Goal: Submit feedback/report problem: Submit feedback/report problem

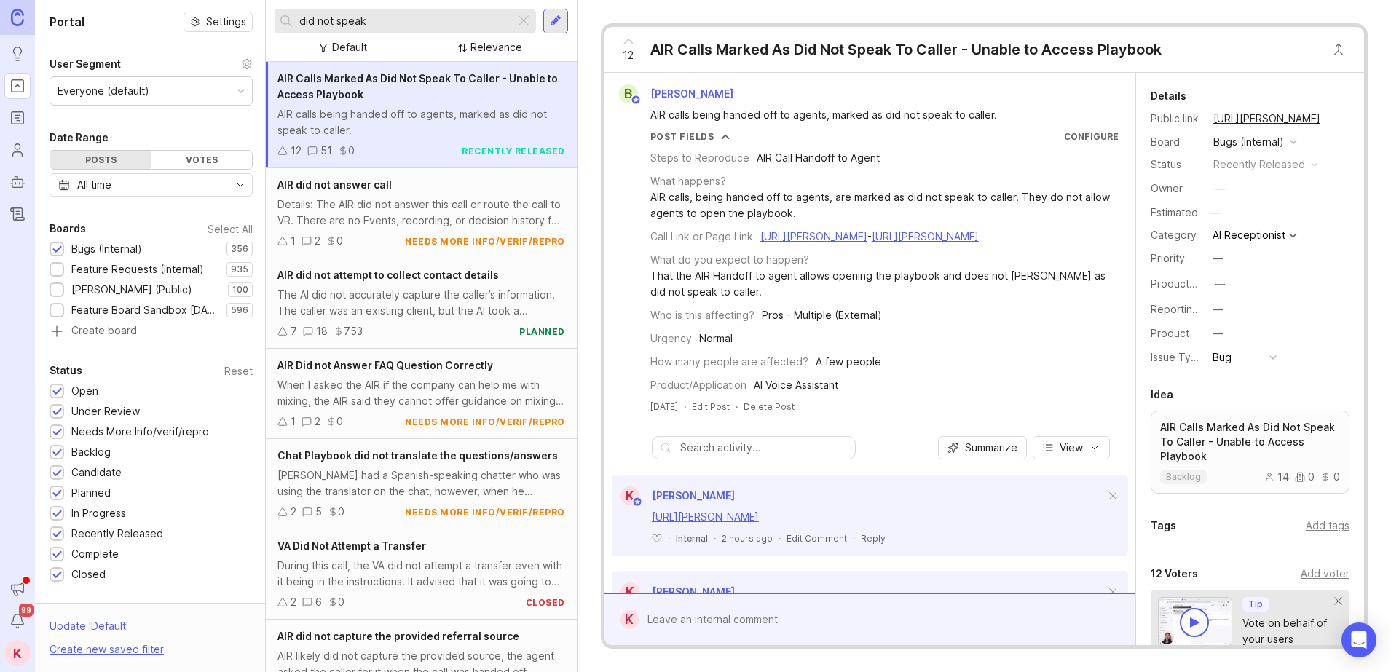
scroll to position [108, 0]
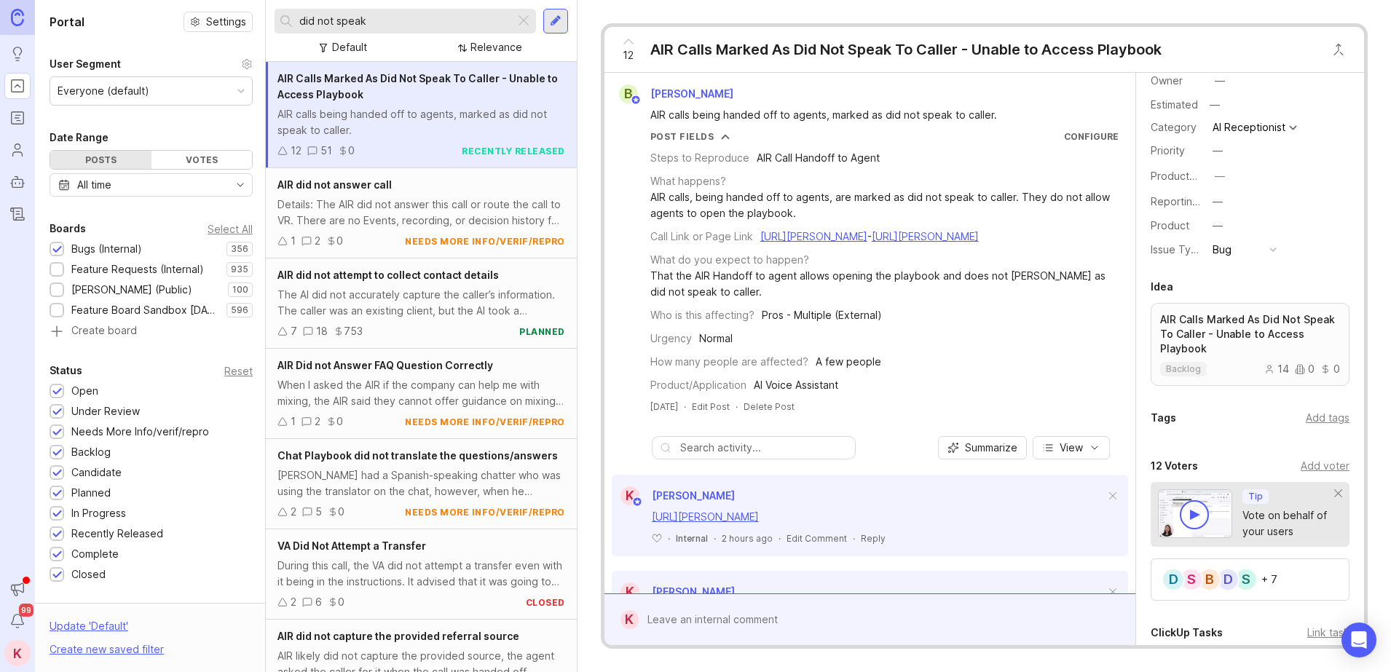
click at [559, 17] on div at bounding box center [556, 21] width 12 height 13
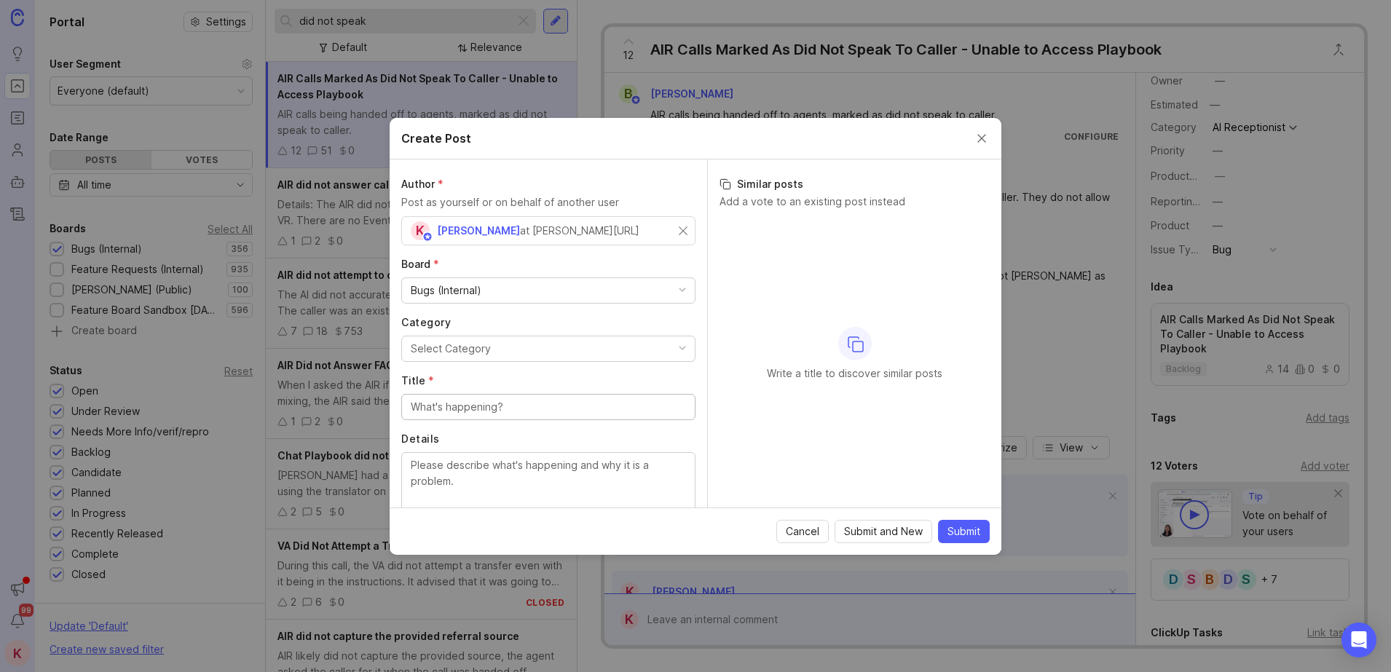
click at [535, 290] on div "Bugs (Internal)" at bounding box center [548, 290] width 293 height 25
click at [516, 345] on button "Select Category" at bounding box center [548, 349] width 294 height 26
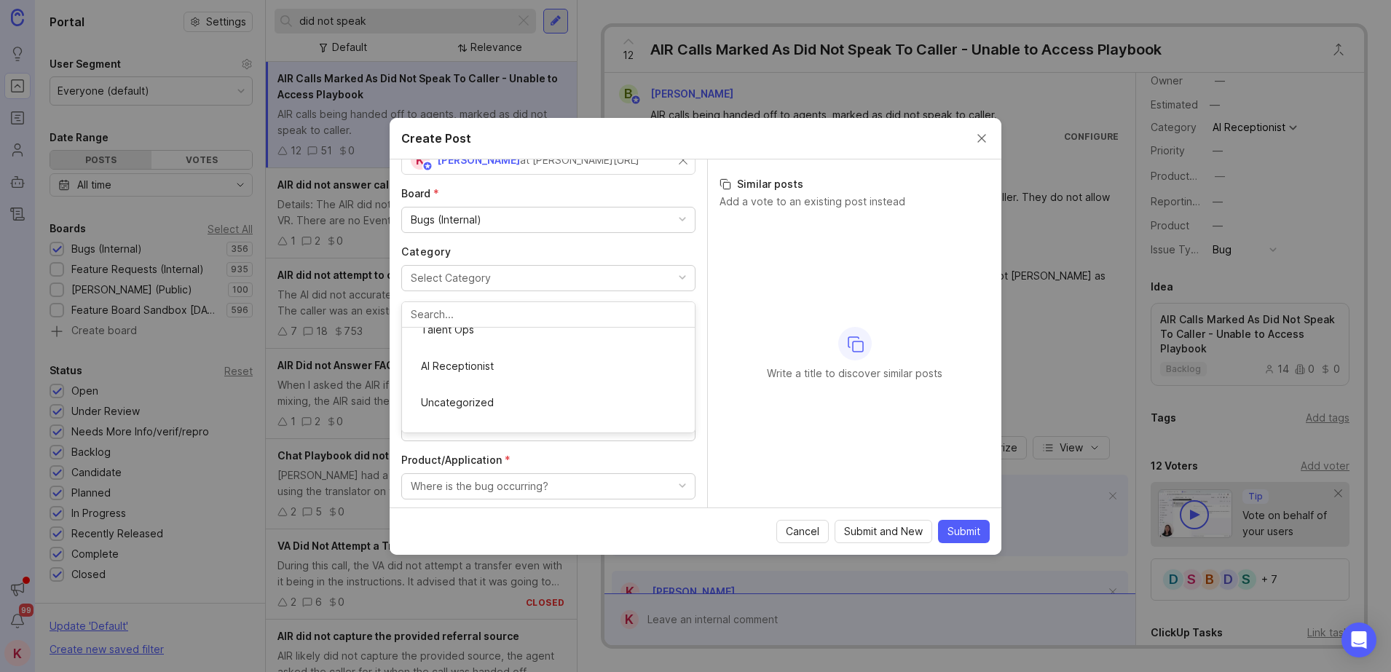
scroll to position [0, 0]
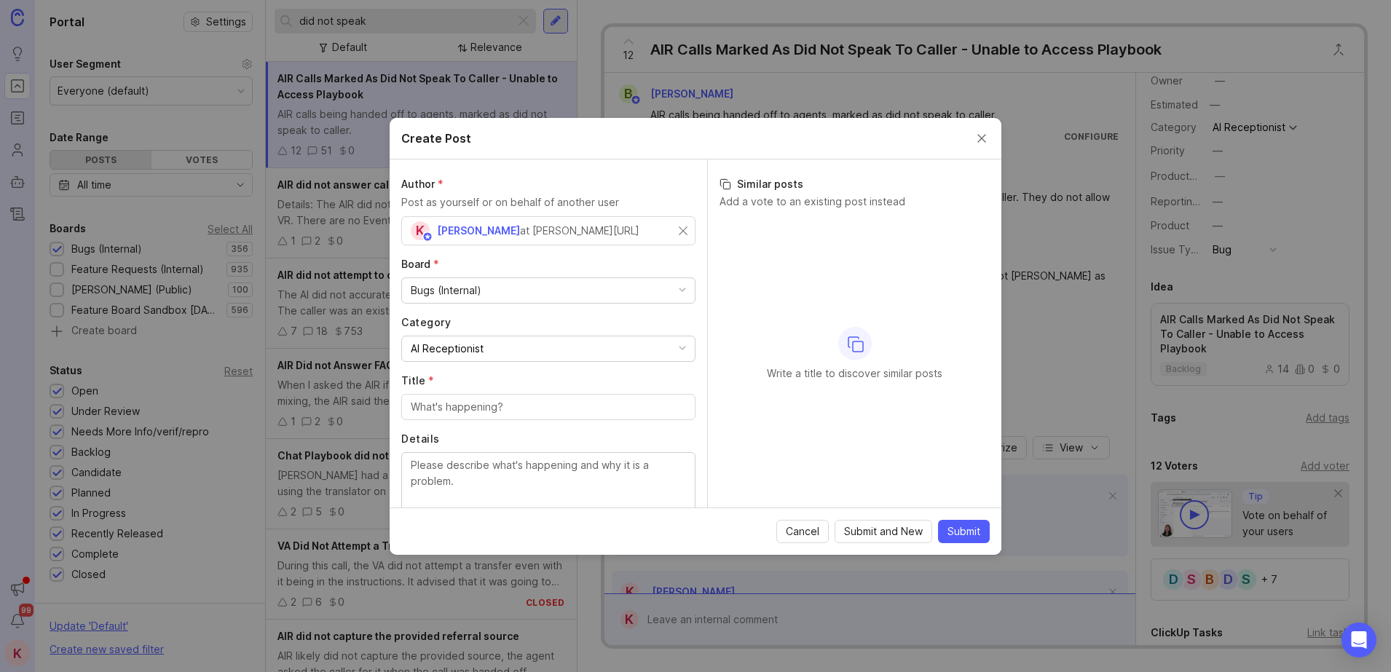
click at [516, 413] on input "Title *" at bounding box center [548, 407] width 275 height 16
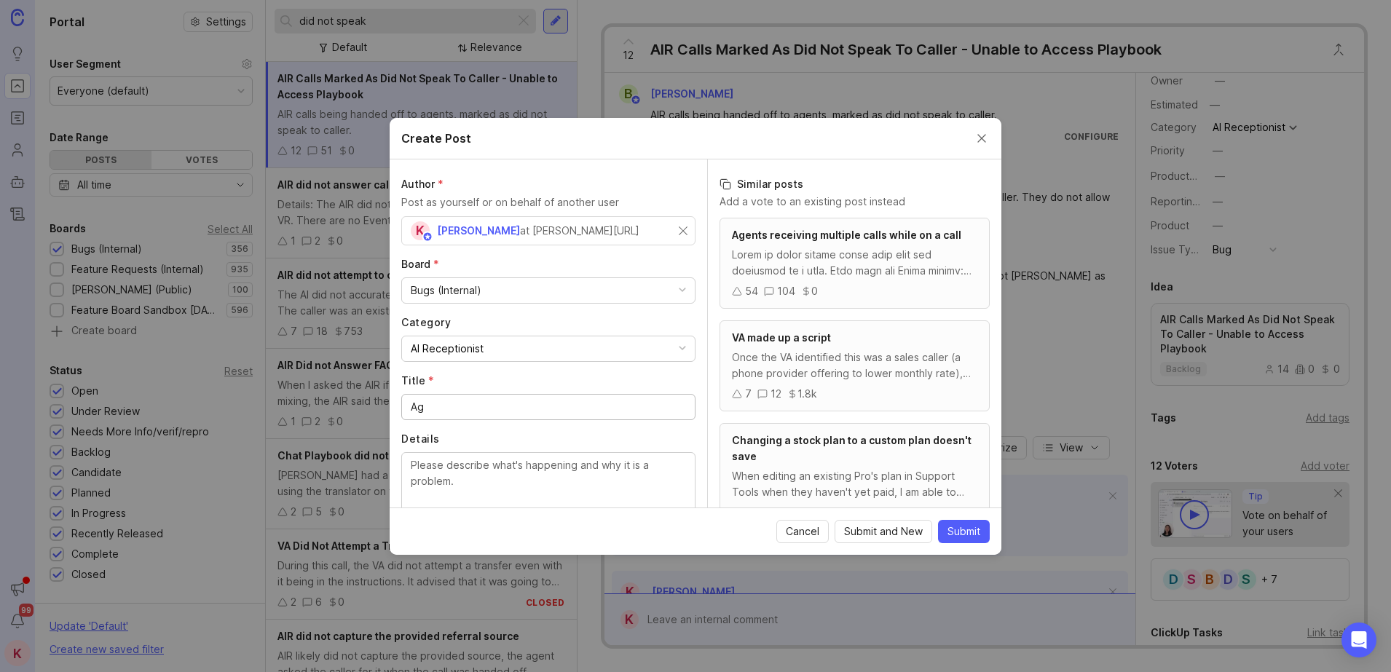
type input "A"
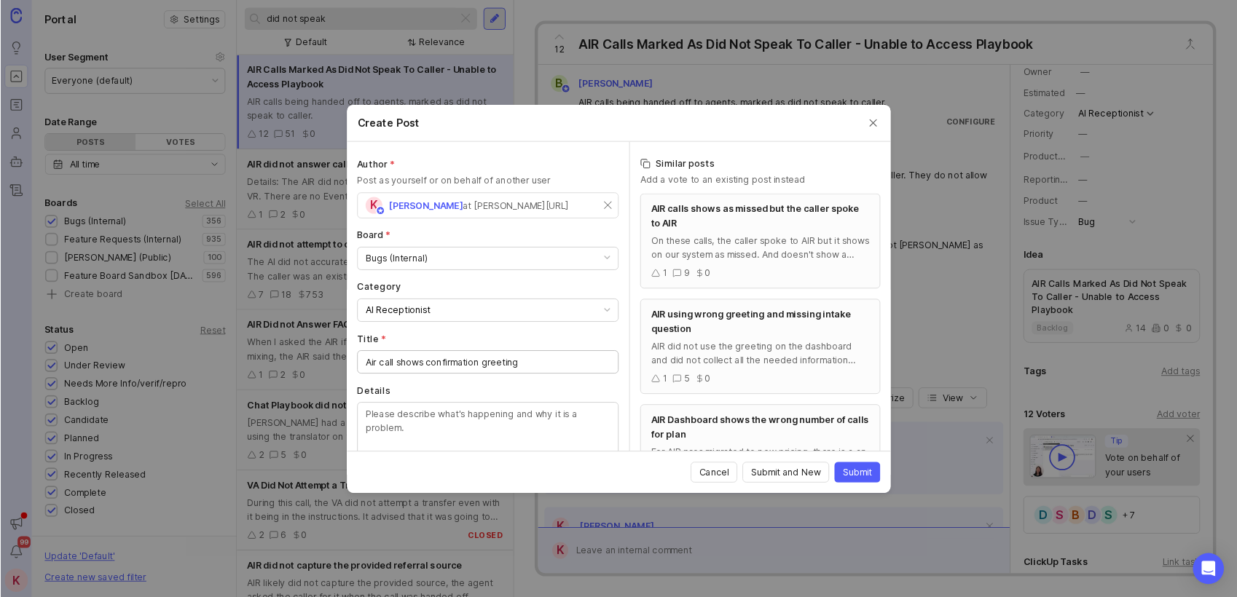
scroll to position [143, 0]
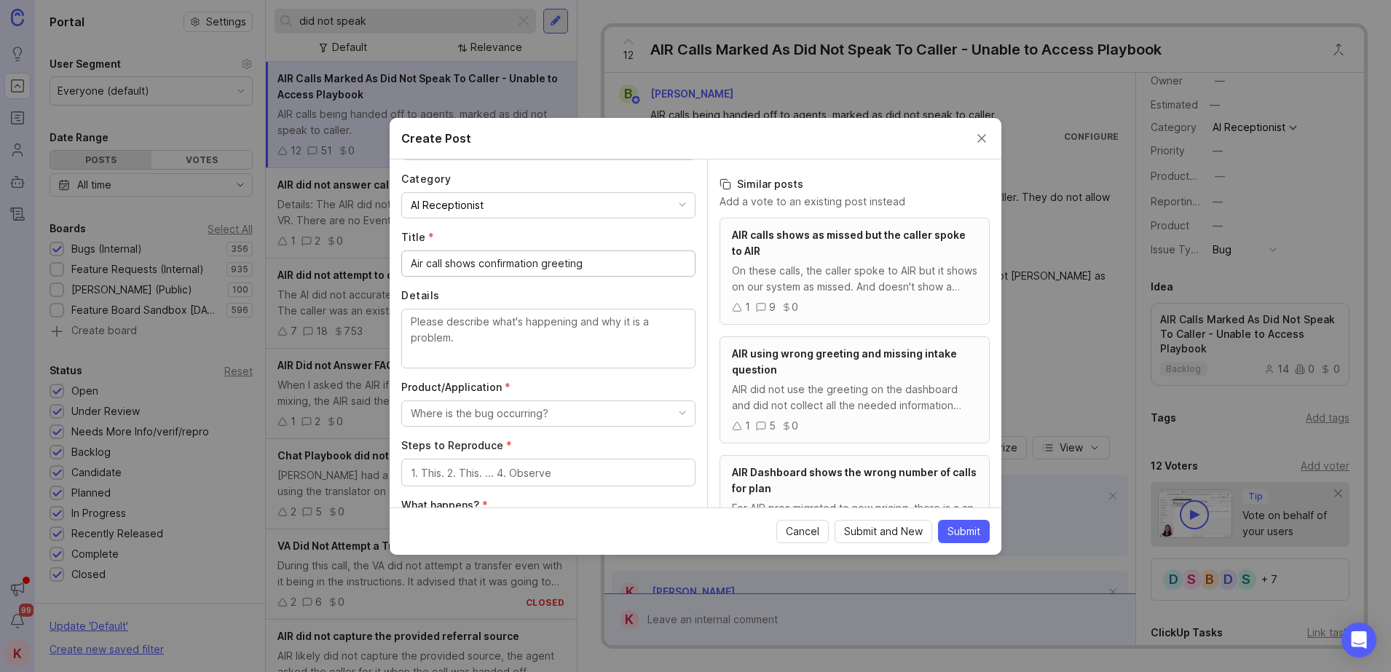
drag, startPoint x: 492, startPoint y: 264, endPoint x: 611, endPoint y: 269, distance: 119.6
click at [611, 269] on input "Air call shows confirmation greeting" at bounding box center [548, 264] width 275 height 16
click at [603, 263] on input "Air call shows confirmation greeting" at bounding box center [548, 264] width 275 height 16
drag, startPoint x: 603, startPoint y: 263, endPoint x: 492, endPoint y: 277, distance: 112.3
click at [492, 277] on div "Author * Post as yourself or on behalf of another user K [PERSON_NAME] at [PERS…" at bounding box center [549, 334] width 318 height 348
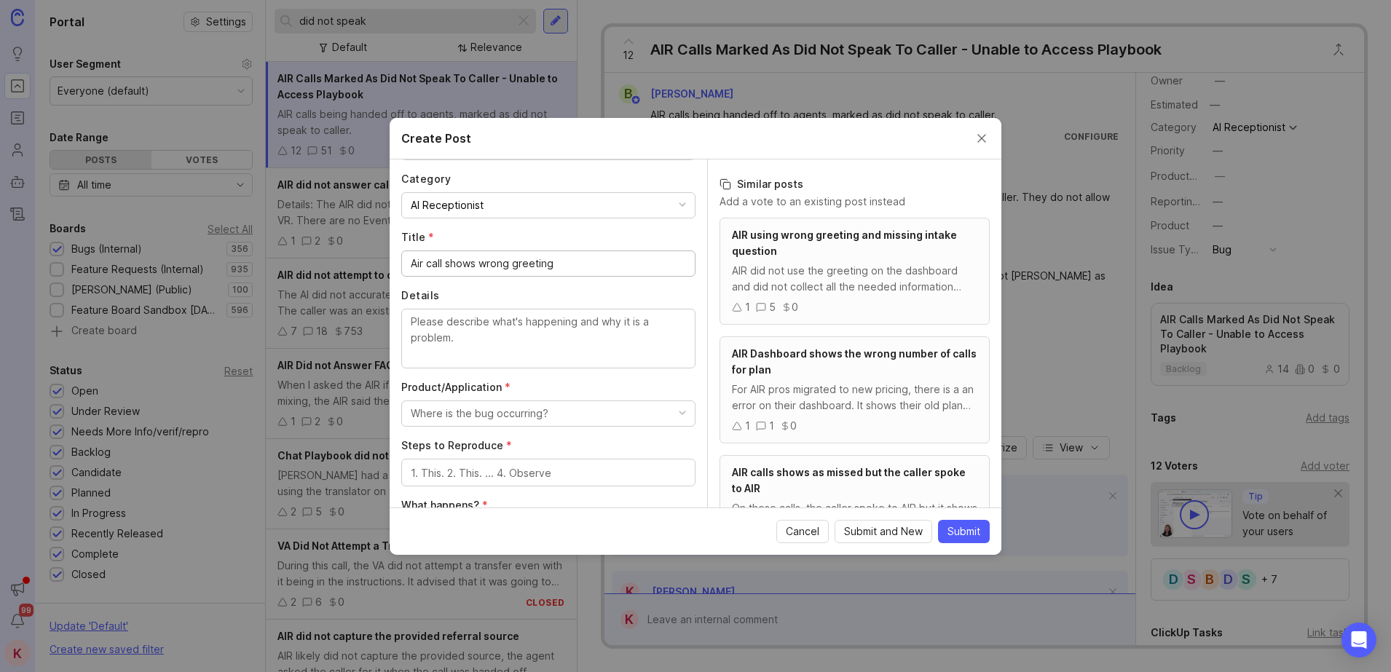
type input "Air call shows wrong greeting"
click at [586, 337] on textarea "Details" at bounding box center [548, 338] width 275 height 48
click at [532, 326] on textarea "On this call the" at bounding box center [548, 338] width 275 height 48
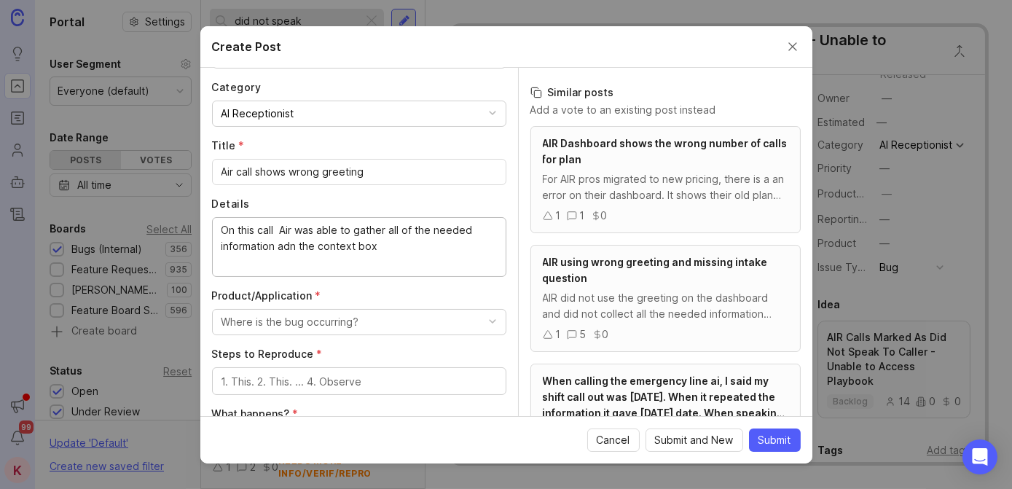
drag, startPoint x: 1390, startPoint y: 1, endPoint x: 273, endPoint y: 222, distance: 1138.3
drag, startPoint x: 280, startPoint y: 248, endPoint x: 428, endPoint y: 239, distance: 148.1
click at [428, 239] on textarea "On this call Air was able to gather all of the needed information and the conte…" at bounding box center [358, 246] width 275 height 48
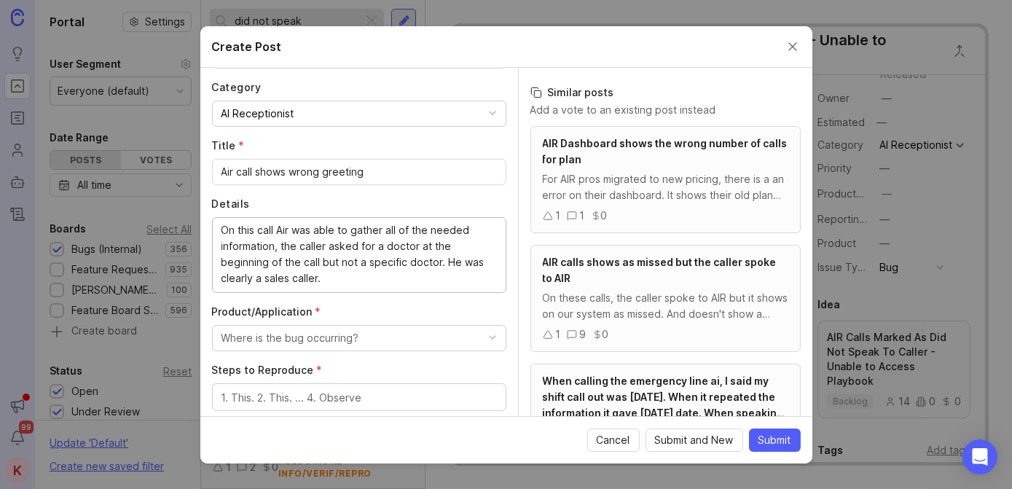
click at [358, 278] on textarea "On this call Air was able to gather all of the needed information, the caller a…" at bounding box center [358, 254] width 275 height 64
click at [338, 275] on textarea "On this call Air was able to gather all of the needed information, the caller a…" at bounding box center [358, 254] width 275 height 64
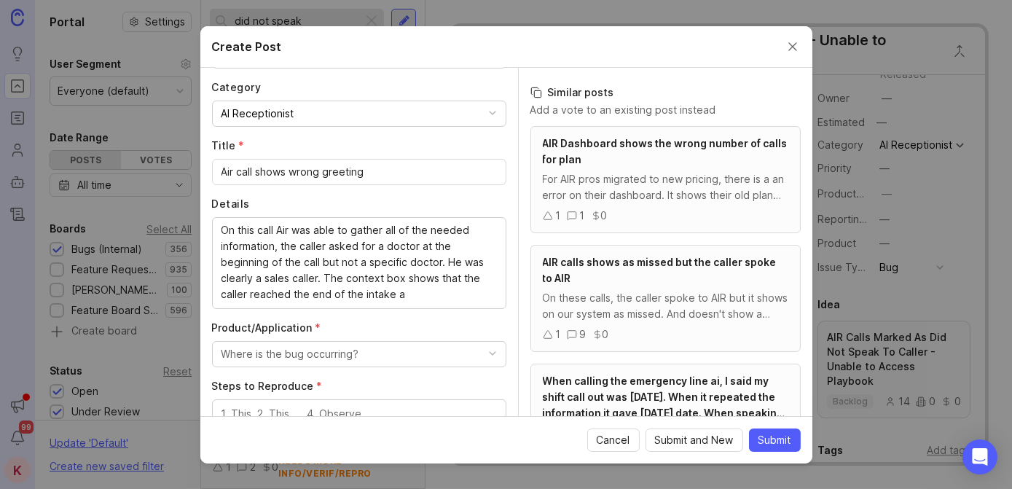
click at [235, 275] on textarea "On this call Air was able to gather all of the needed information, the caller a…" at bounding box center [358, 262] width 275 height 80
click at [423, 293] on textarea "On this call Air was able to gather all of the needed information, the caller a…" at bounding box center [358, 262] width 275 height 80
drag, startPoint x: 394, startPoint y: 295, endPoint x: 421, endPoint y: 292, distance: 27.1
click at [421, 292] on textarea "On this call Air was able to gather all of the needed information, the caller a…" at bounding box center [358, 262] width 275 height 80
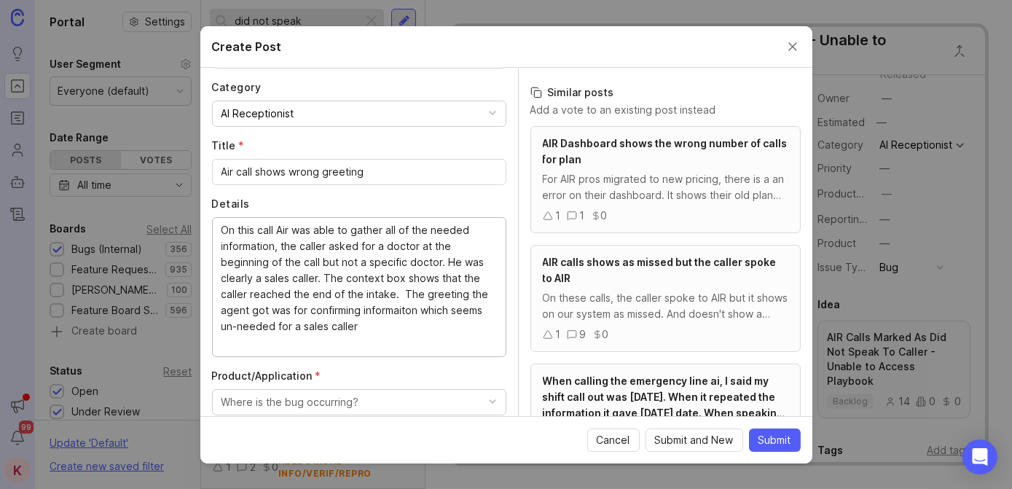
drag, startPoint x: 383, startPoint y: 297, endPoint x: 384, endPoint y: 307, distance: 10.2
click at [347, 341] on textarea "On this call Air was able to gather all of the needed information, the caller a…" at bounding box center [358, 286] width 275 height 128
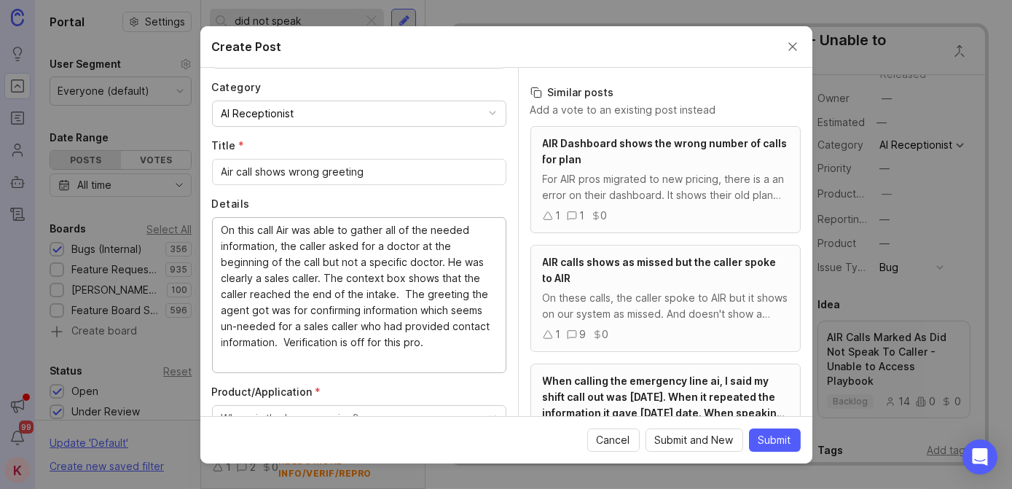
click at [468, 339] on textarea "On this call Air was able to gather all of the needed information, the caller a…" at bounding box center [358, 294] width 275 height 144
paste textarea "[URL][PERSON_NAME]"
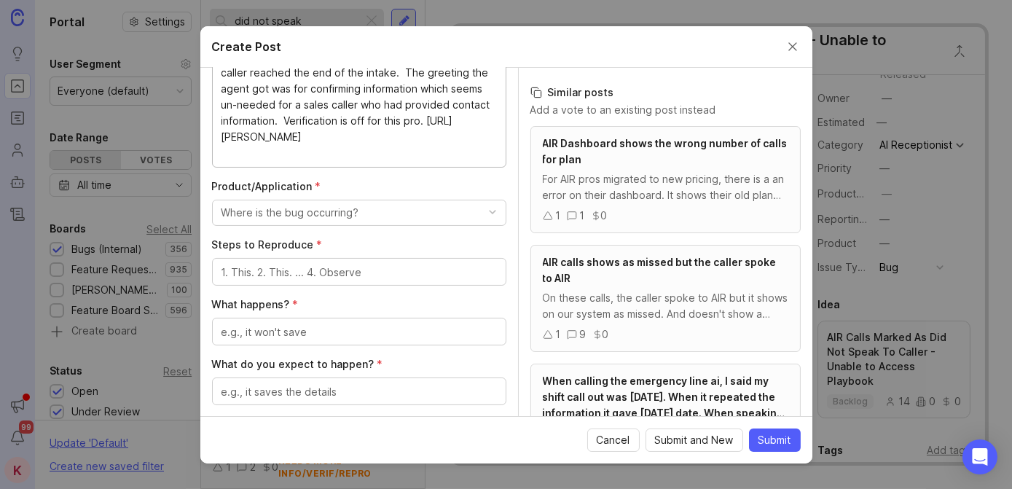
scroll to position [337, 0]
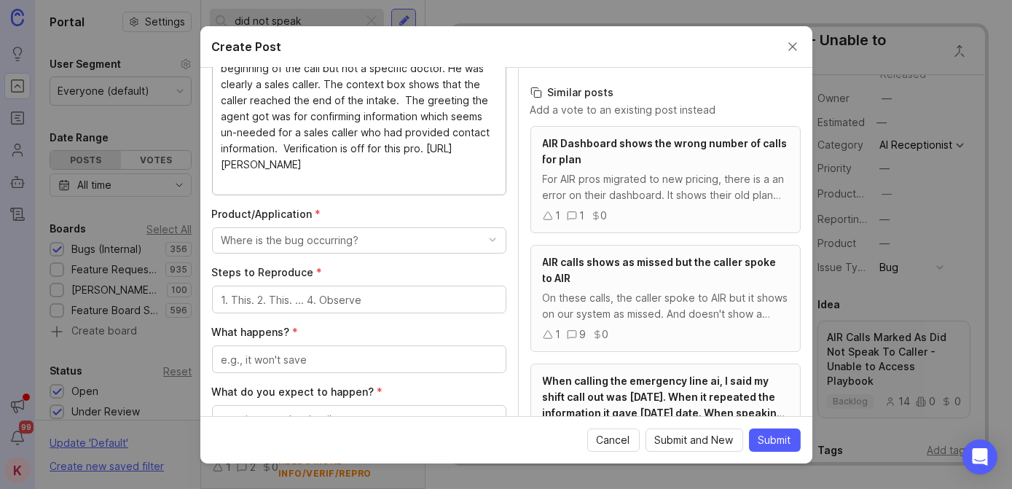
type textarea "On this call Air was able to gather all of the needed information, the caller a…"
click at [389, 235] on button "Where is the bug occurring?" at bounding box center [359, 240] width 294 height 26
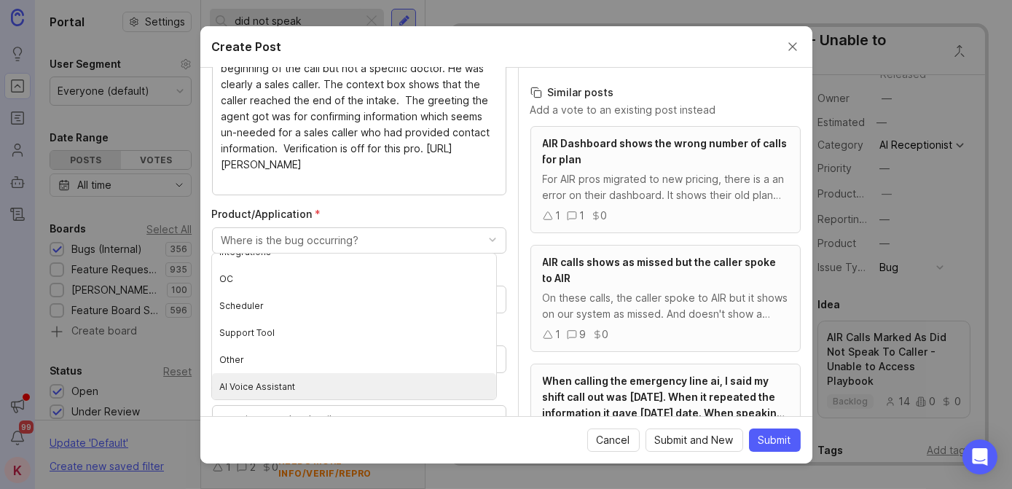
scroll to position [178, 0]
click at [342, 378] on Assistant "AI Voice Assistant" at bounding box center [354, 385] width 284 height 27
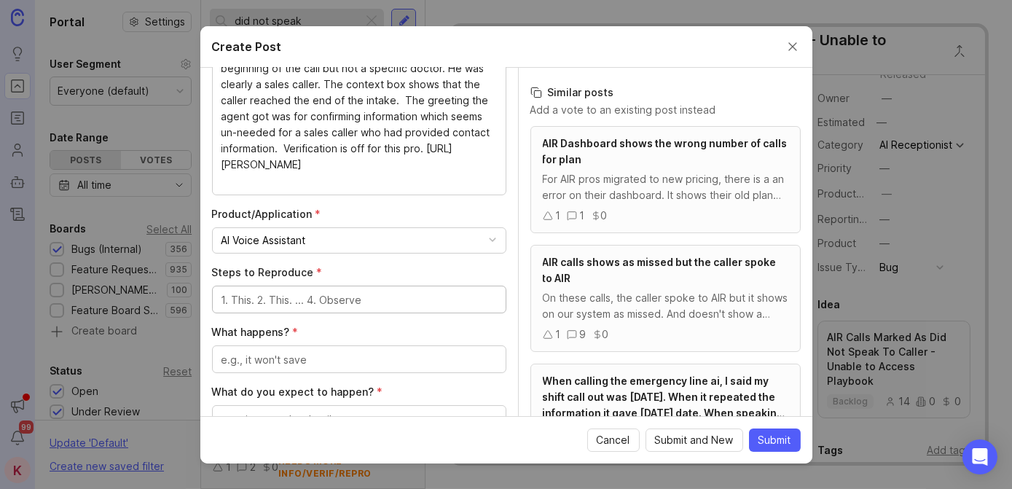
click at [308, 299] on textarea "Steps to Reproduce *" at bounding box center [358, 300] width 275 height 16
type textarea "Not sure"
click at [293, 358] on textarea "What happens? *" at bounding box center [358, 360] width 275 height 16
type textarea "I"
type textarea "AIR hands off the call as a confirmation call"
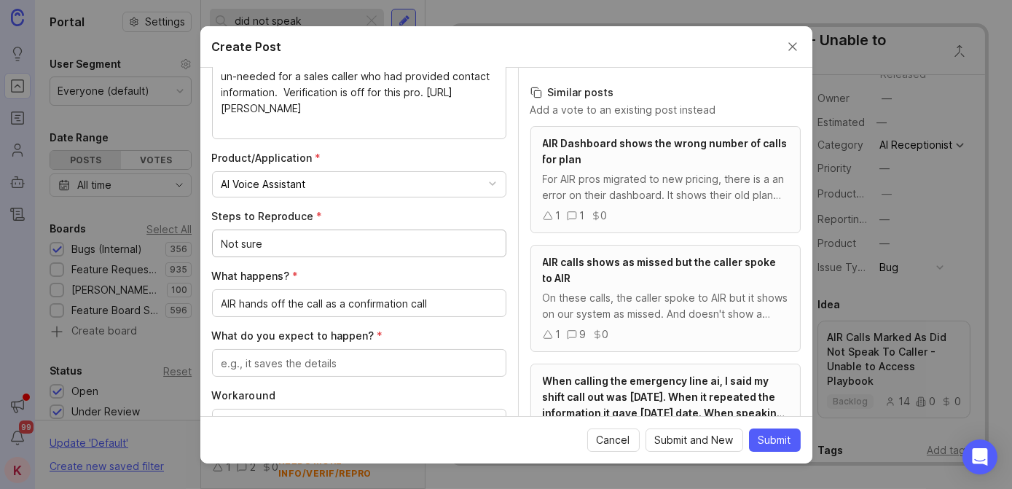
scroll to position [414, 0]
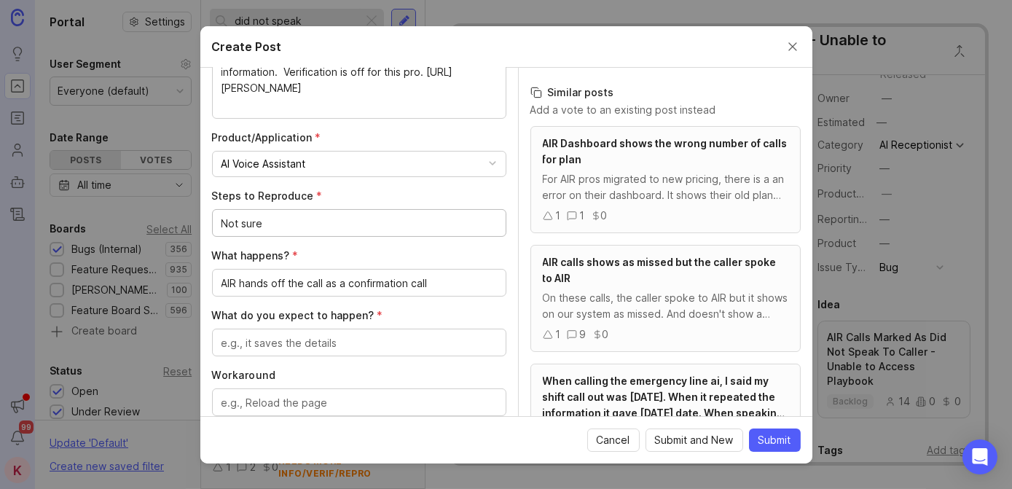
drag, startPoint x: 439, startPoint y: 295, endPoint x: 433, endPoint y: 356, distance: 61.5
click at [381, 339] on textarea "What do you expect to happen? *" at bounding box center [358, 343] width 275 height 16
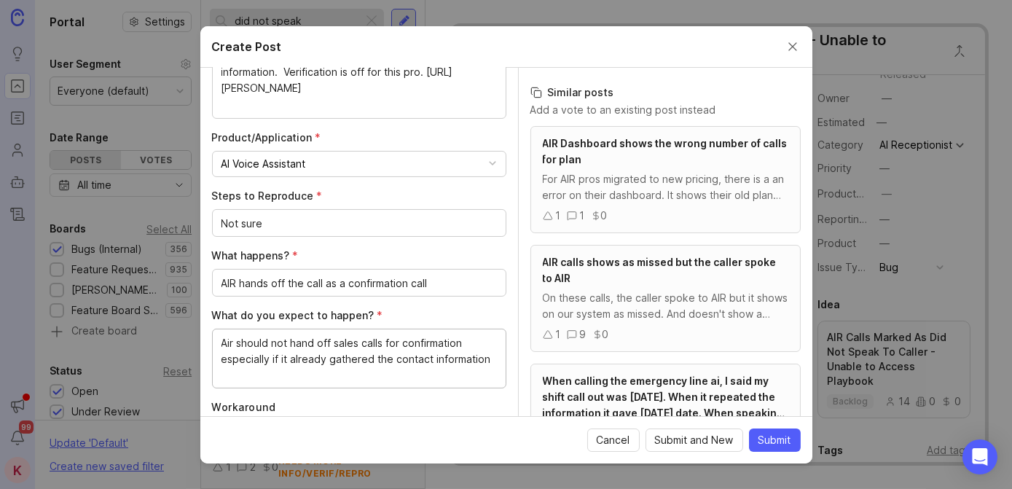
click at [424, 335] on textarea "Air should not hand off sales calls for confirmation especially if it already g…" at bounding box center [358, 359] width 275 height 48
click at [391, 368] on textarea "Air should not hand off sales calls for verification especially if it already g…" at bounding box center [358, 359] width 275 height 48
type textarea "Air should not hand off sales calls for verification especially if it already g…"
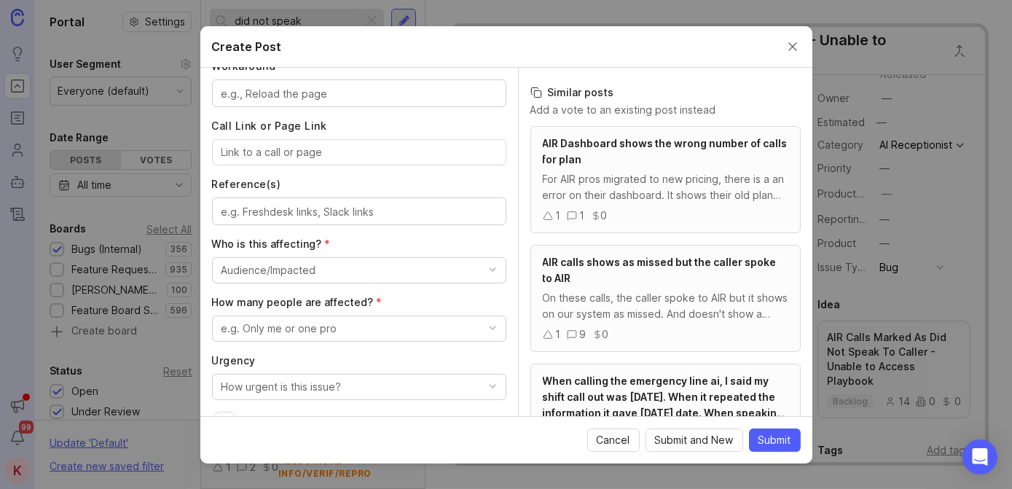
drag, startPoint x: 382, startPoint y: 234, endPoint x: 383, endPoint y: 294, distance: 60.5
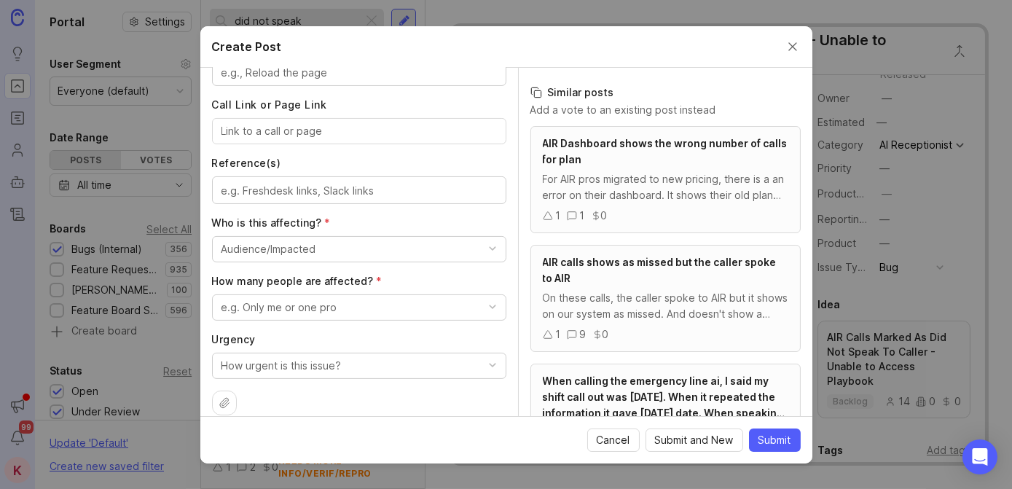
click at [291, 131] on input "Call Link or Page Link" at bounding box center [358, 131] width 275 height 16
paste input "[URL][PERSON_NAME]"
type input "[URL][PERSON_NAME]"
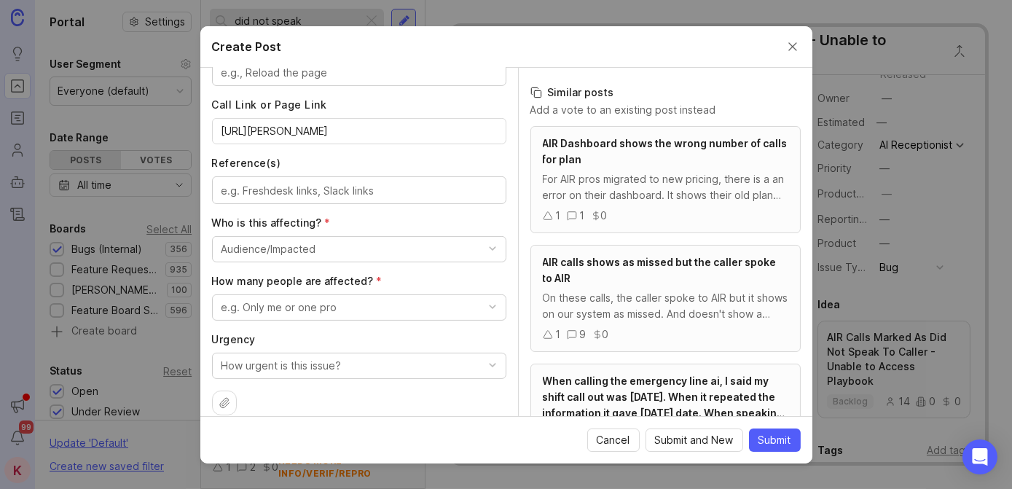
click at [374, 246] on button "Audience/Impacted" at bounding box center [359, 249] width 294 height 26
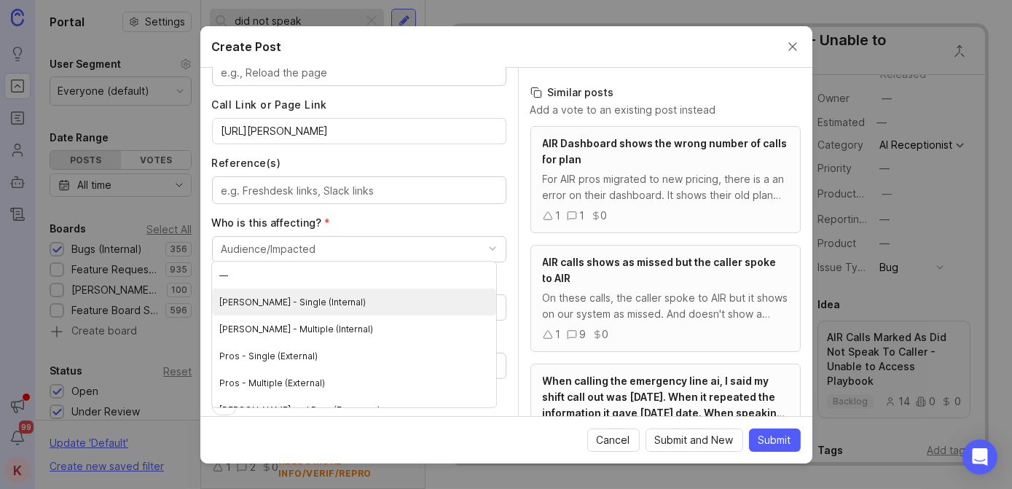
click at [354, 292] on \(Internal\) "[PERSON_NAME] - Single (Internal)" at bounding box center [354, 301] width 284 height 27
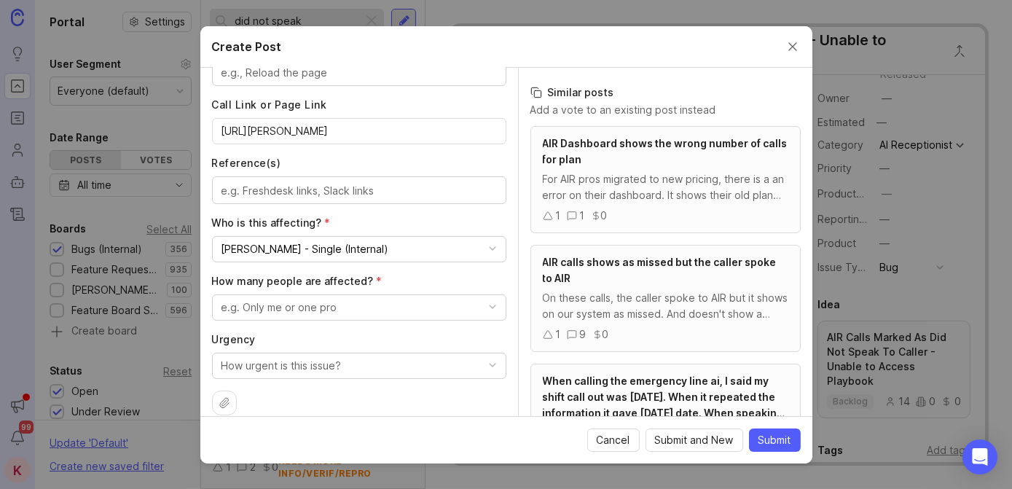
click at [409, 302] on button "e.g. Only me or one pro" at bounding box center [359, 307] width 294 height 26
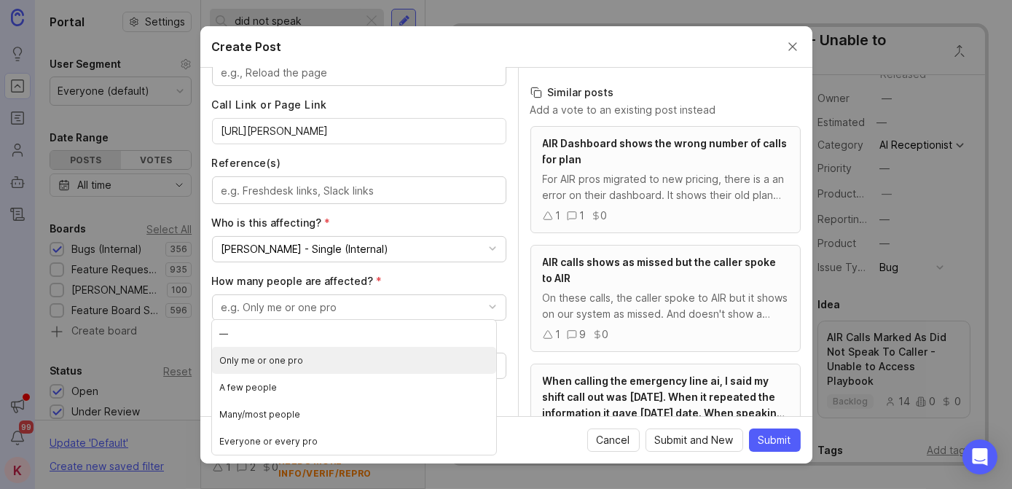
click at [382, 348] on pro "Only me or one pro" at bounding box center [354, 360] width 284 height 27
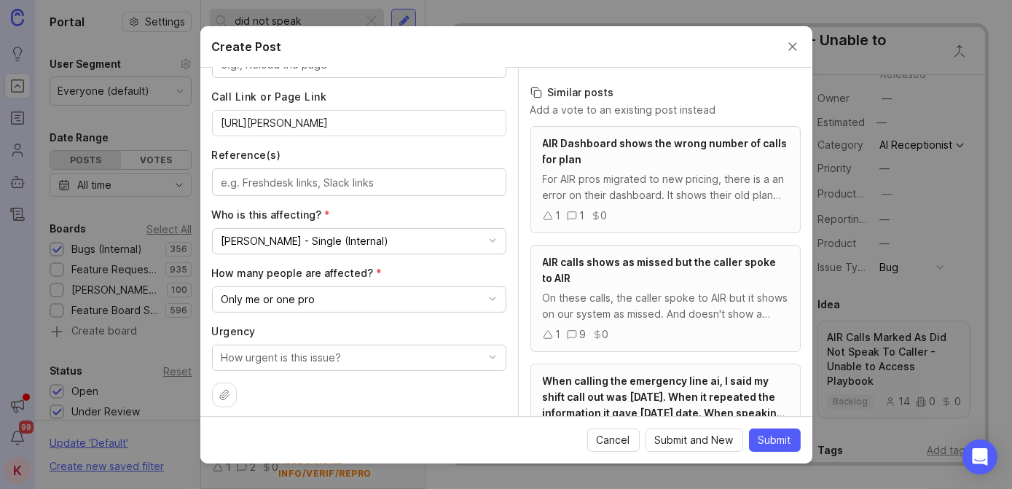
scroll to position [803, 0]
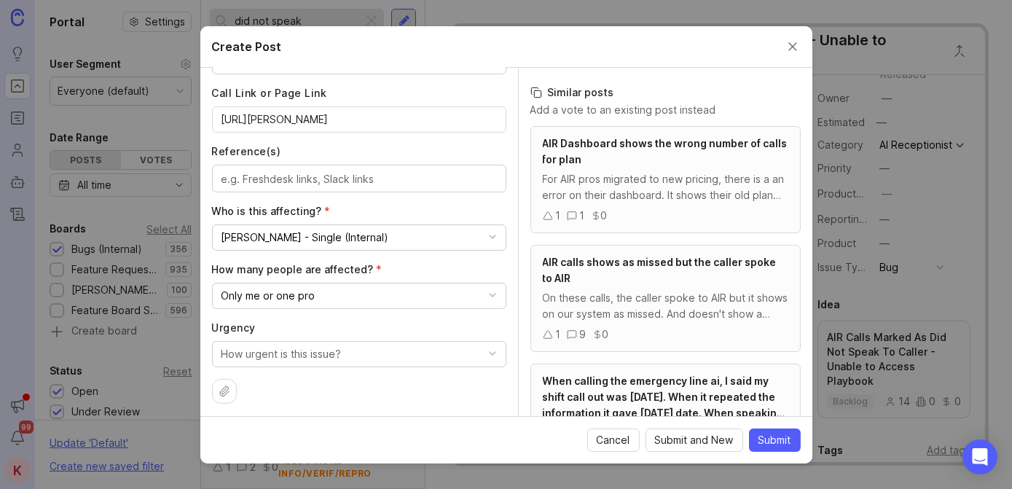
drag, startPoint x: 417, startPoint y: 312, endPoint x: 422, endPoint y: 355, distance: 44.0
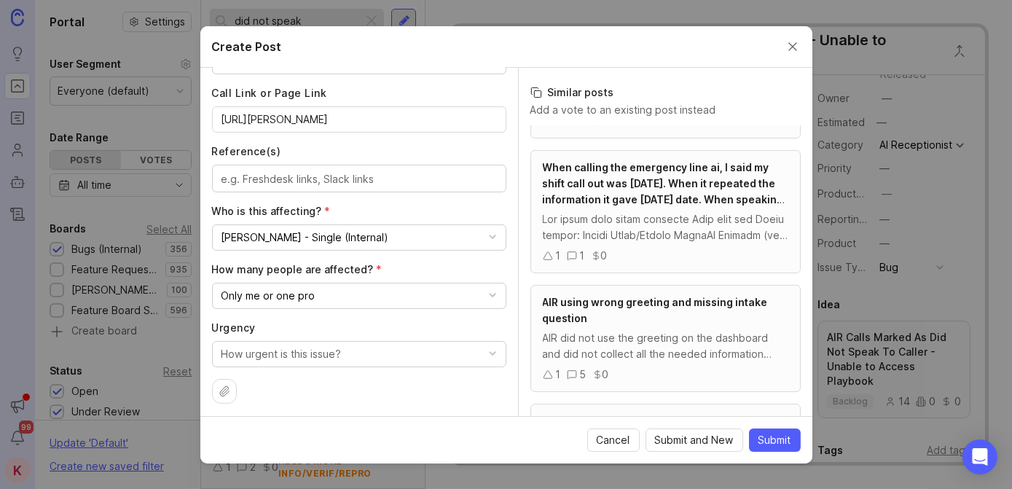
scroll to position [223, 0]
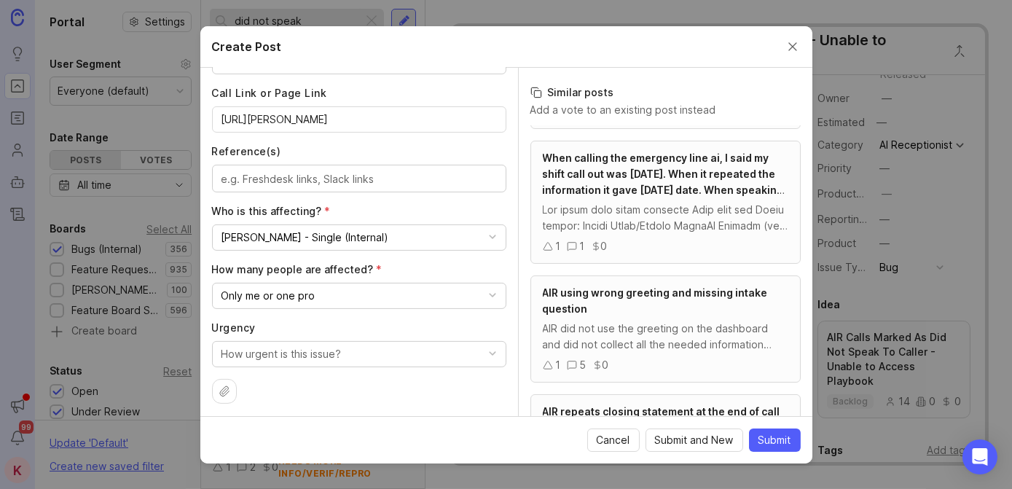
click at [779, 436] on span "Submit" at bounding box center [774, 440] width 33 height 15
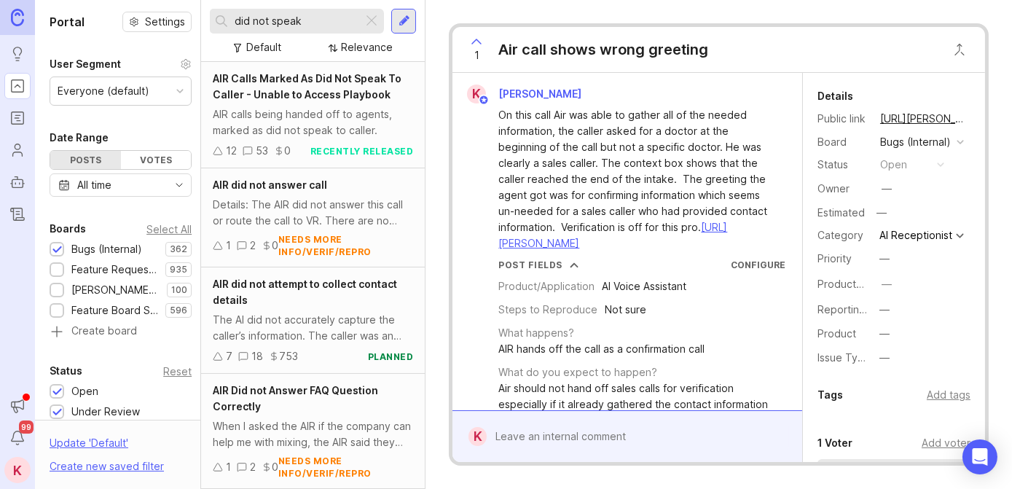
scroll to position [635, 0]
